Goal: Find specific page/section: Find specific page/section

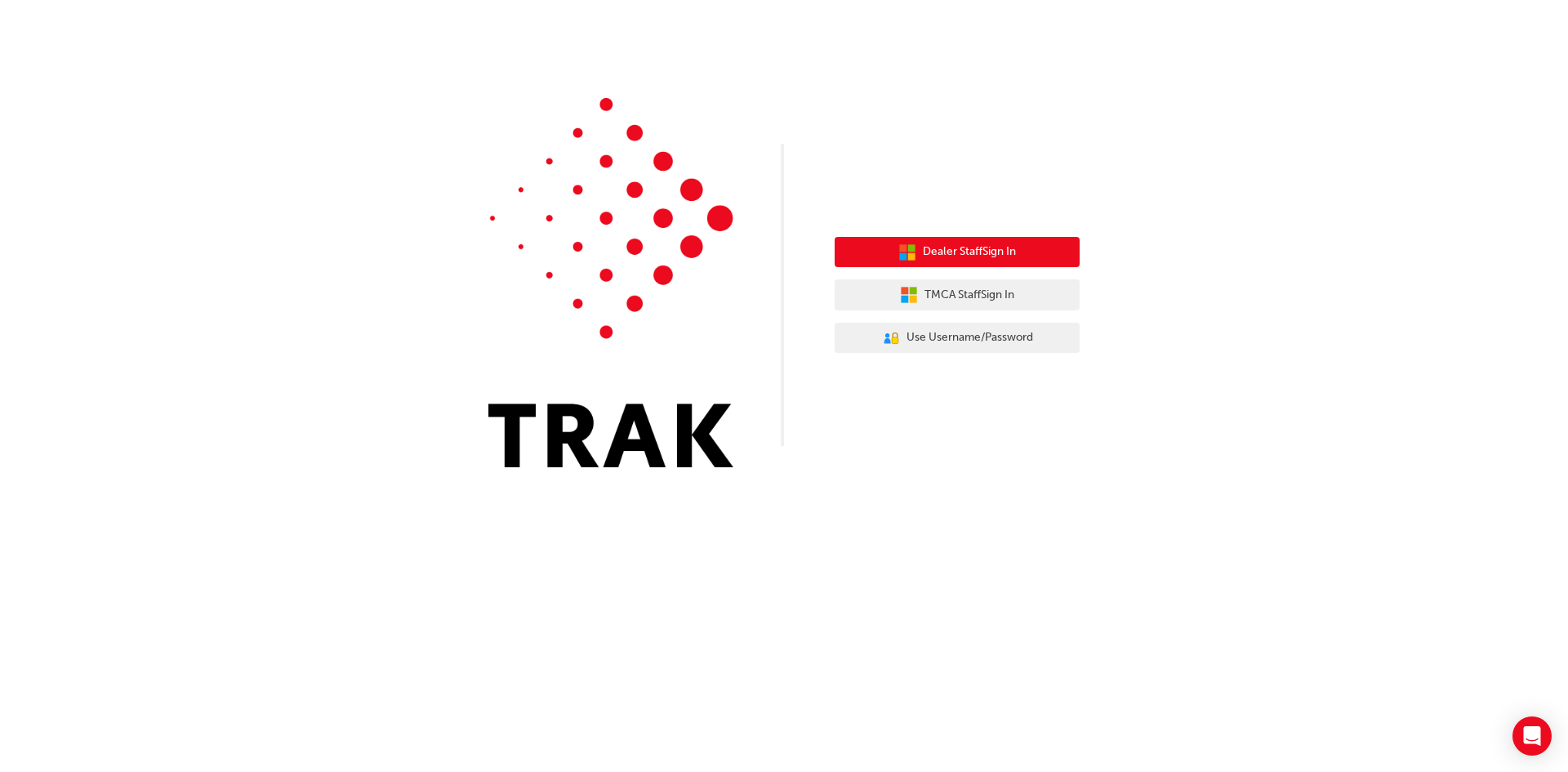
click at [1029, 256] on button "Dealer Staff Sign In" at bounding box center [957, 252] width 245 height 31
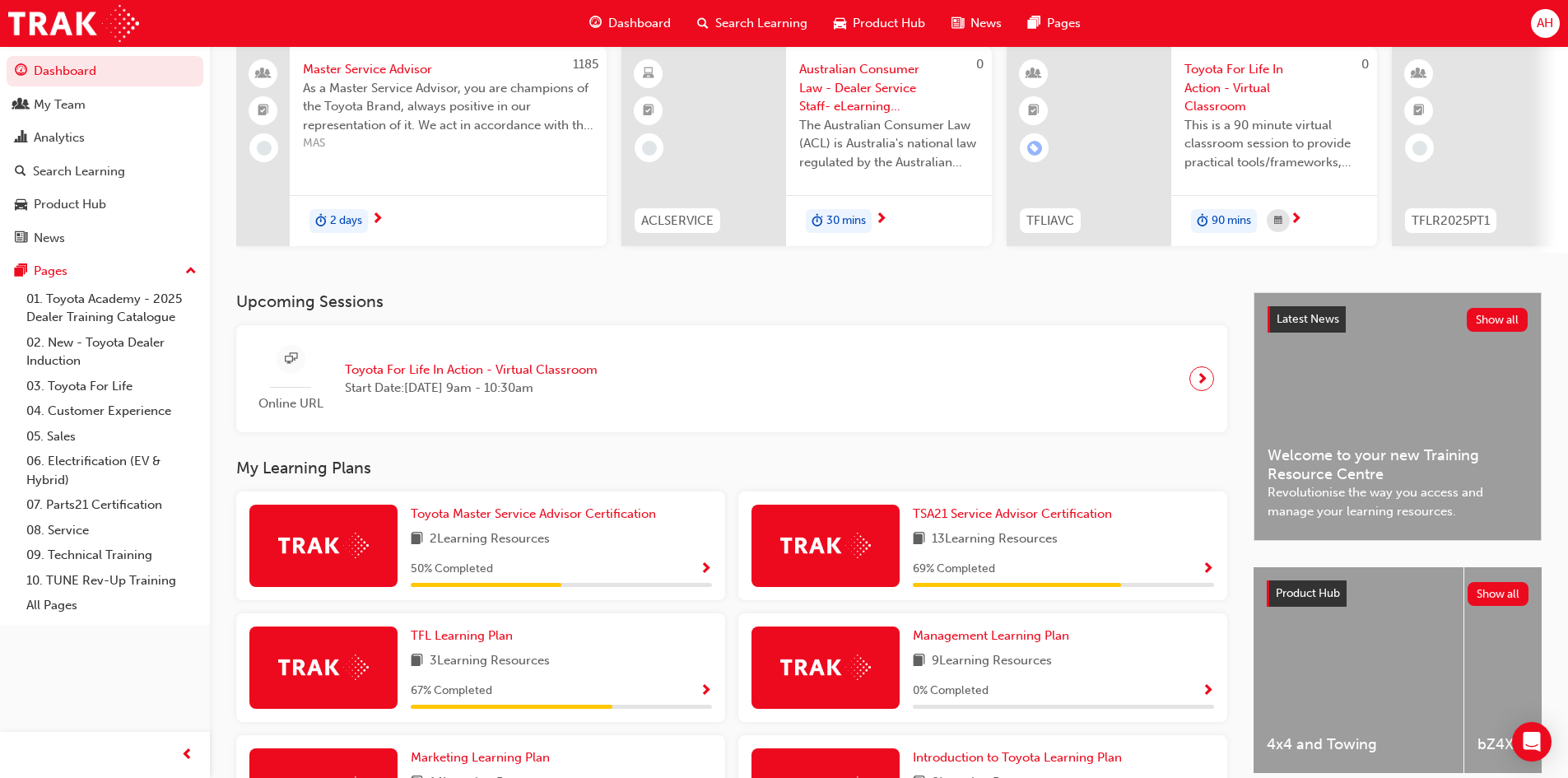
scroll to position [402, 0]
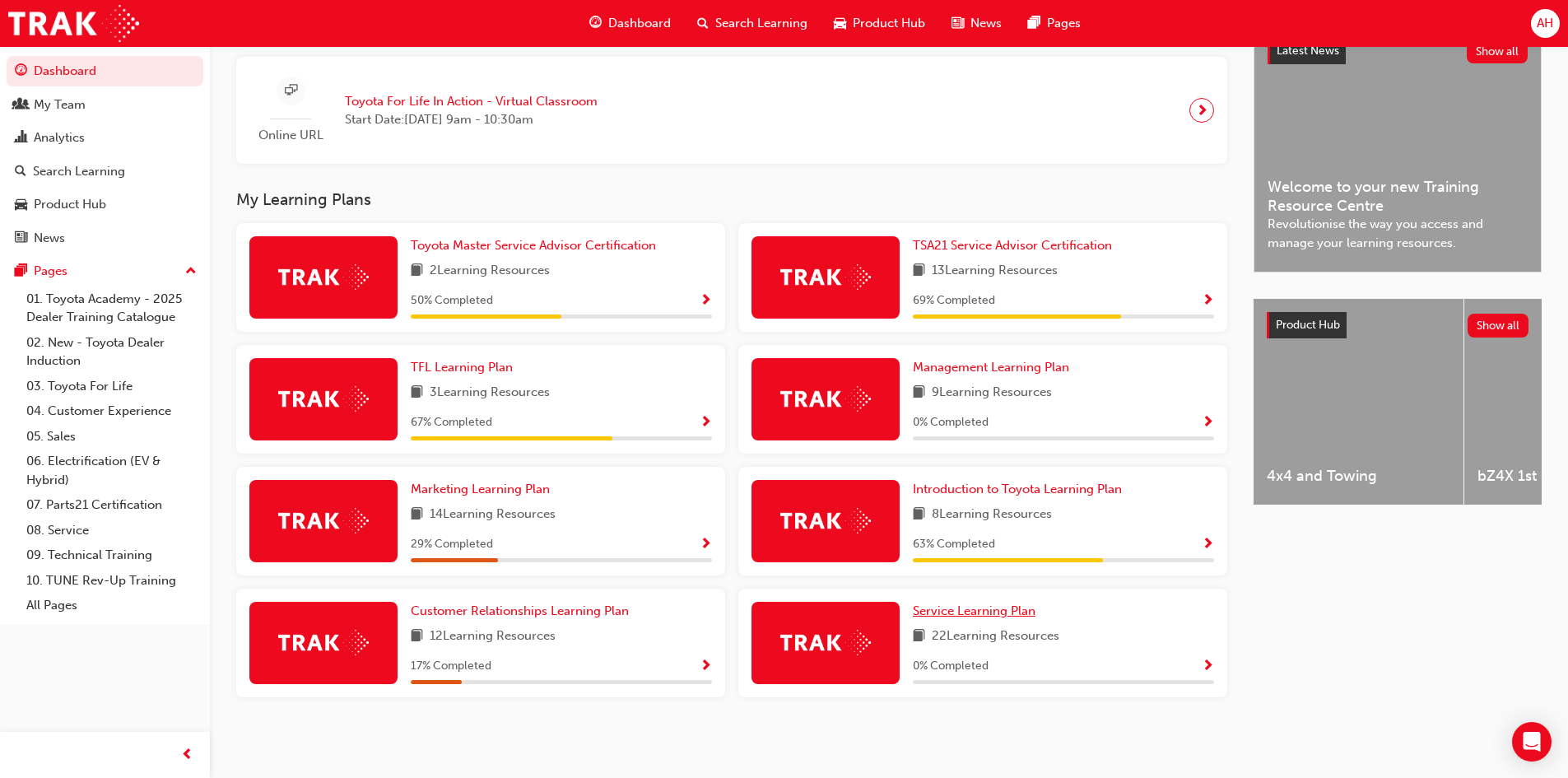
click at [964, 613] on span "Service Learning Plan" at bounding box center [973, 611] width 122 height 15
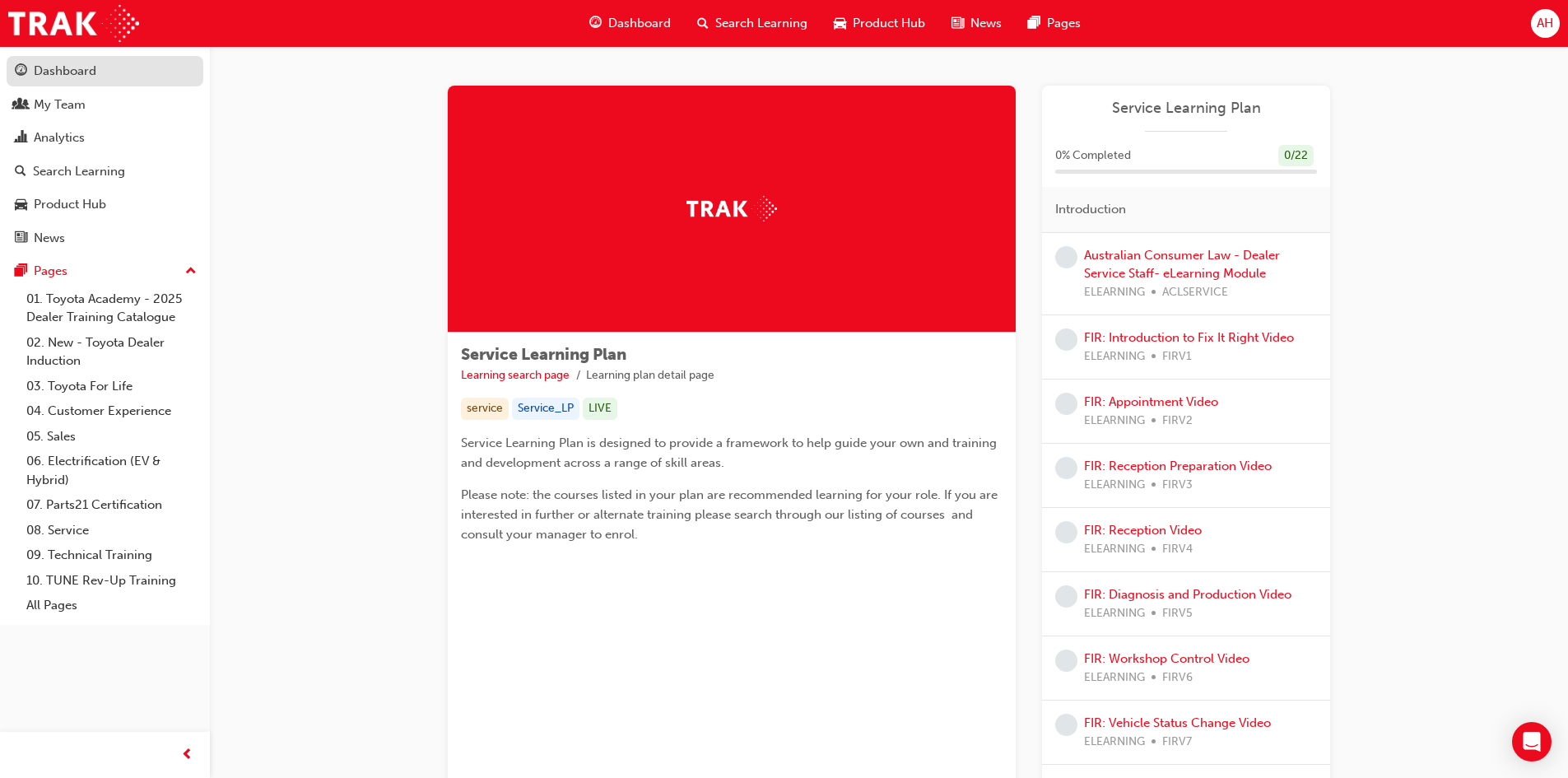
click at [100, 69] on div "Dashboard" at bounding box center [105, 71] width 181 height 20
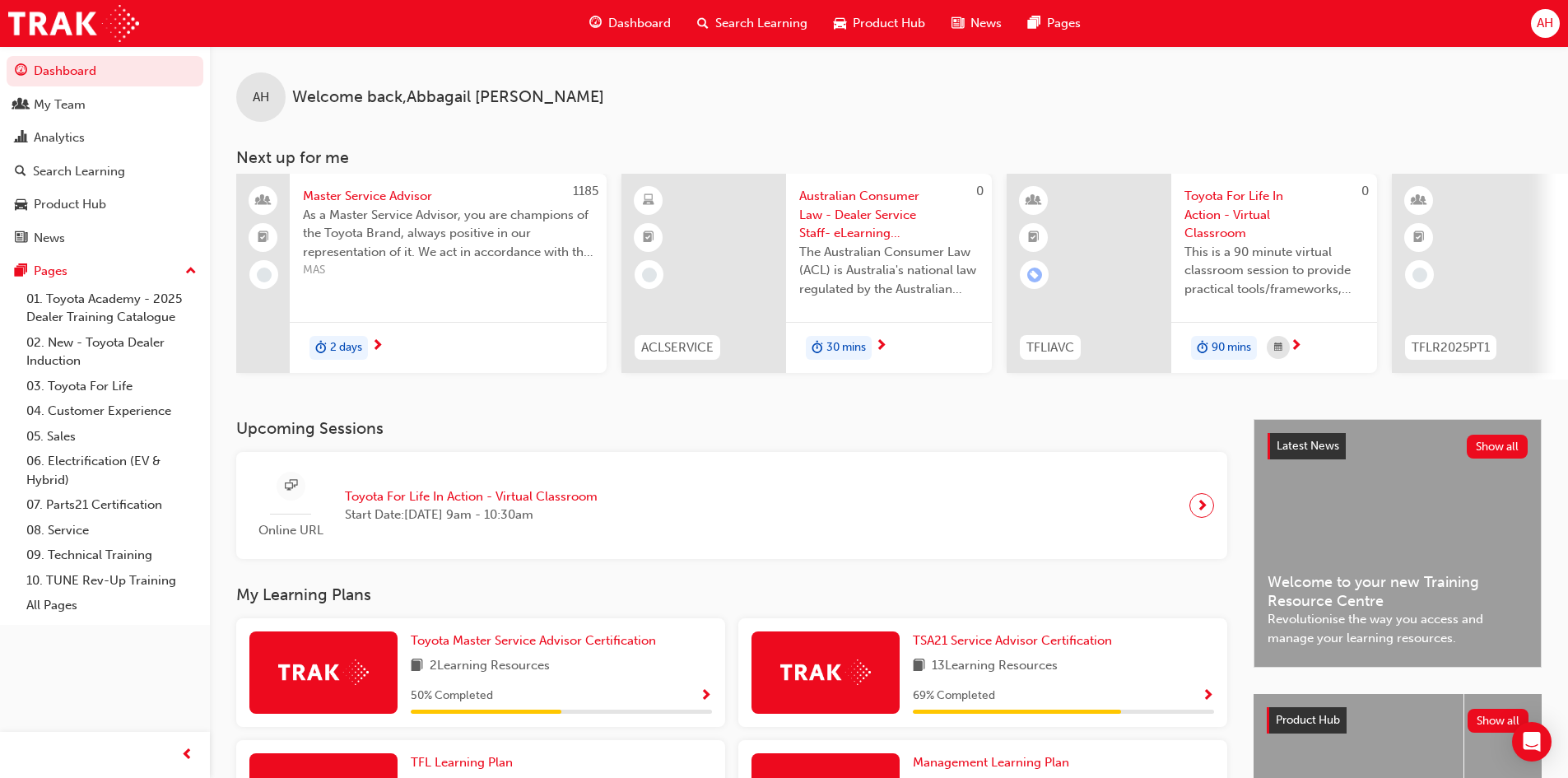
click at [1426, 122] on div "AH Welcome back , [PERSON_NAME] Next up for me 1185 Master Service Advisor As a…" at bounding box center [889, 213] width 1358 height 333
